Goal: Navigation & Orientation: Find specific page/section

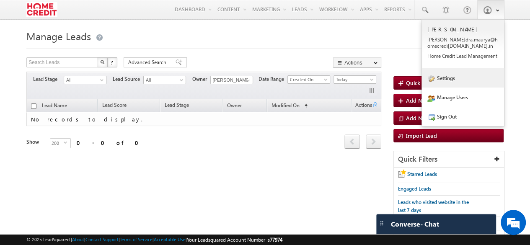
click at [459, 81] on link "Settings" at bounding box center [463, 77] width 82 height 19
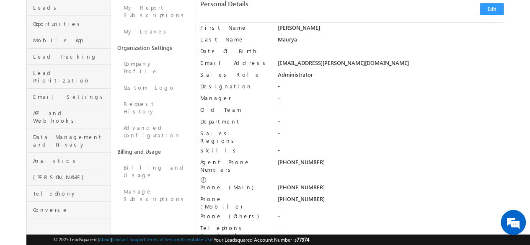
scroll to position [131, 0]
click at [174, 120] on link "Advanced Configuration" at bounding box center [153, 132] width 84 height 24
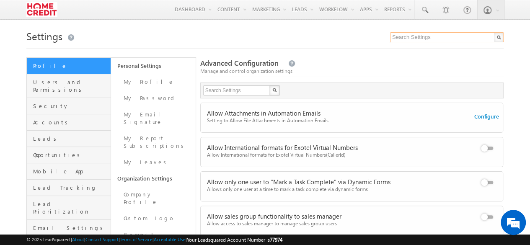
click at [428, 35] on input "text" at bounding box center [447, 37] width 114 height 10
type input "locat"
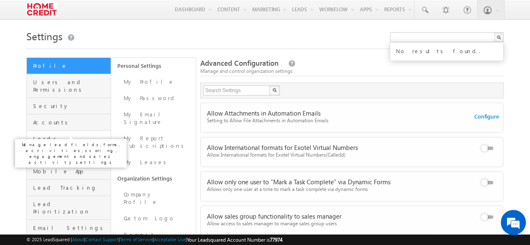
click at [47, 135] on span "Leads" at bounding box center [70, 139] width 75 height 8
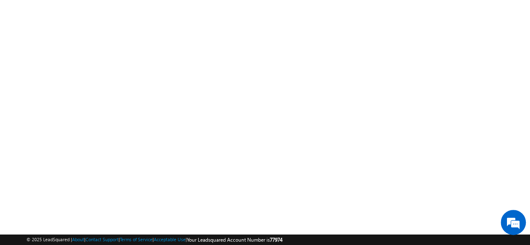
scroll to position [172, 0]
click at [148, 173] on div at bounding box center [264, 56] width 477 height 335
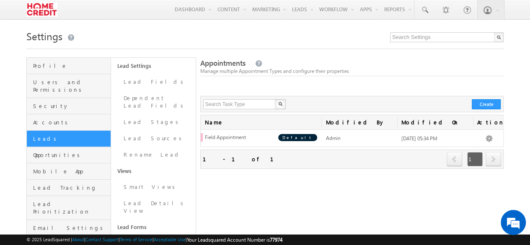
drag, startPoint x: 300, startPoint y: 239, endPoint x: 284, endPoint y: 240, distance: 15.5
click at [284, 240] on div "© 2025 LeadSquared | About | Contact Support | Terms of Service | Acceptable Us…" at bounding box center [264, 240] width 477 height 8
